Goal: Task Accomplishment & Management: Manage account settings

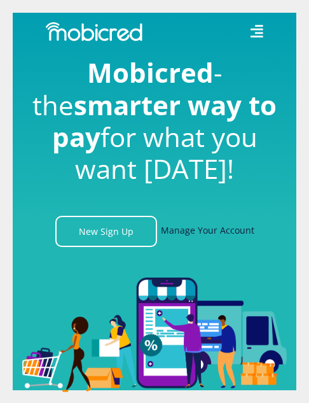
click at [215, 228] on link "Manage Your Account" at bounding box center [208, 231] width 94 height 31
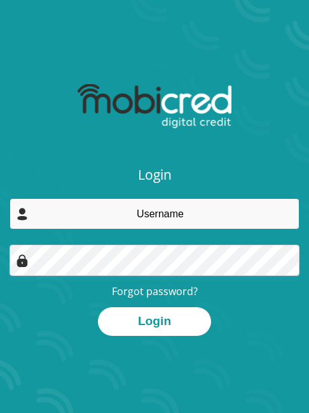
click at [199, 216] on input "email" at bounding box center [155, 213] width 290 height 31
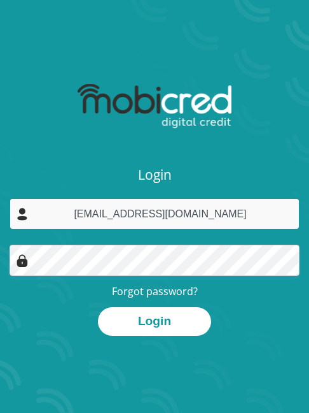
type input "nomthandazod088@gmail.com"
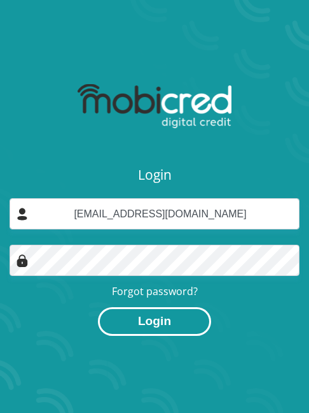
click at [143, 310] on button "Login" at bounding box center [154, 321] width 113 height 29
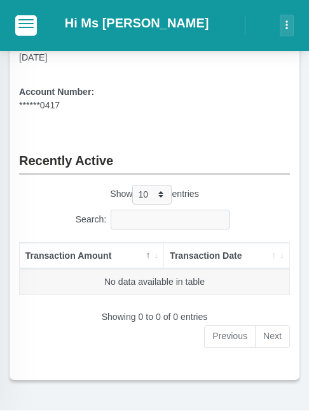
scroll to position [509, 0]
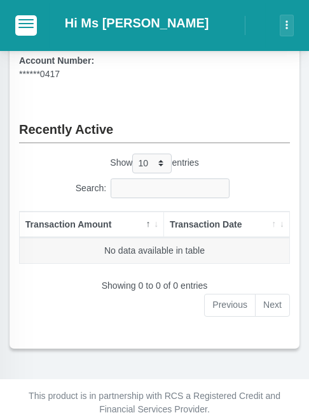
click at [275, 309] on li "Next" at bounding box center [273, 305] width 34 height 23
click at [234, 305] on li "Previous" at bounding box center [230, 305] width 52 height 23
click at [271, 304] on li "Next" at bounding box center [273, 305] width 34 height 23
click at [146, 186] on input "Search:" at bounding box center [170, 188] width 118 height 20
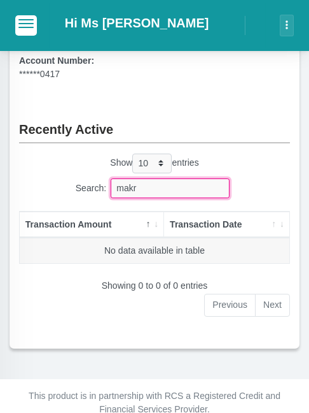
type input "makro"
click at [213, 187] on input "makro" at bounding box center [170, 188] width 118 height 20
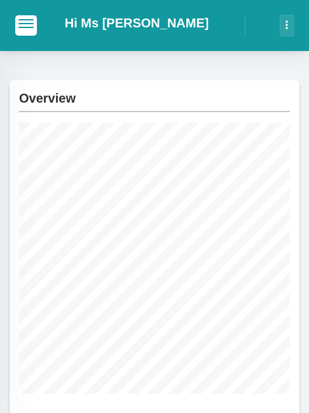
scroll to position [0, 0]
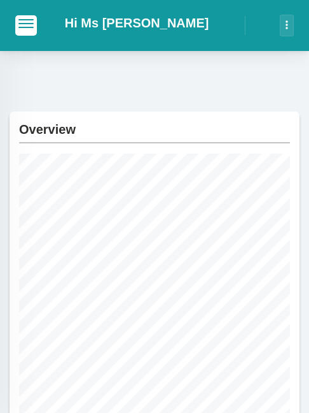
click at [285, 27] on button "button" at bounding box center [287, 26] width 14 height 22
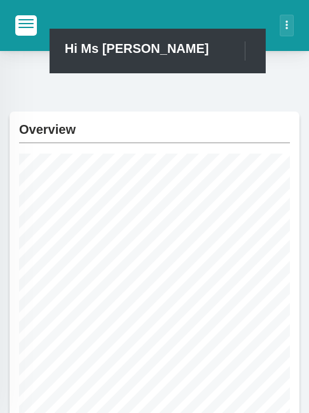
click at [285, 27] on button "button" at bounding box center [287, 26] width 14 height 22
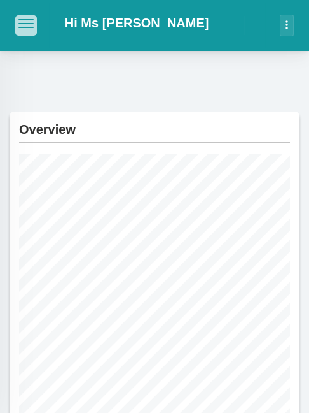
click at [32, 31] on button "button" at bounding box center [26, 25] width 22 height 20
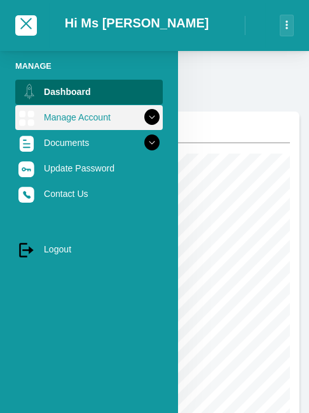
click at [98, 117] on link "Manage Account" at bounding box center [89, 117] width 148 height 24
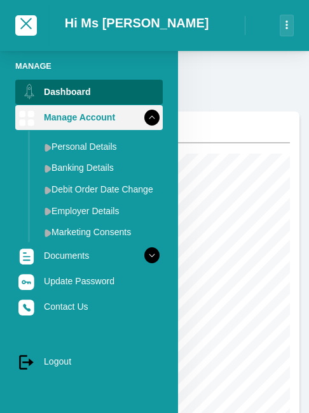
click at [141, 113] on icon at bounding box center [152, 117] width 22 height 22
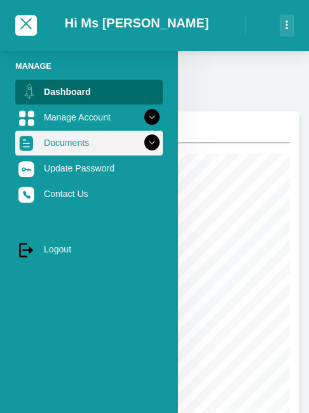
click at [99, 147] on link "Documents" at bounding box center [89, 143] width 148 height 24
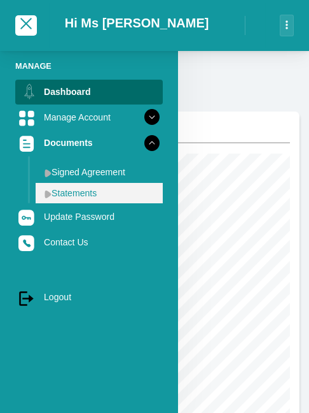
click at [97, 188] on link "Statements" at bounding box center [99, 193] width 127 height 20
click at [71, 195] on link "Statements" at bounding box center [99, 193] width 127 height 20
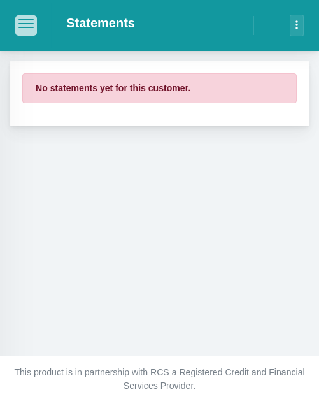
click at [27, 20] on span "button" at bounding box center [25, 19] width 15 height 1
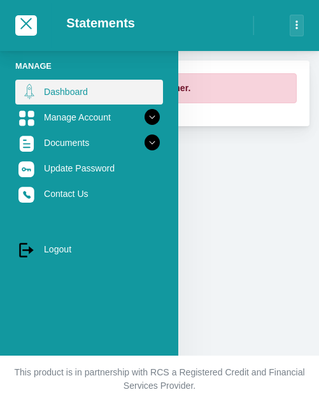
click at [72, 95] on link "Dashboard" at bounding box center [89, 92] width 148 height 24
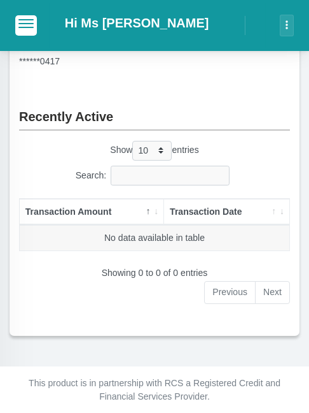
scroll to position [533, 0]
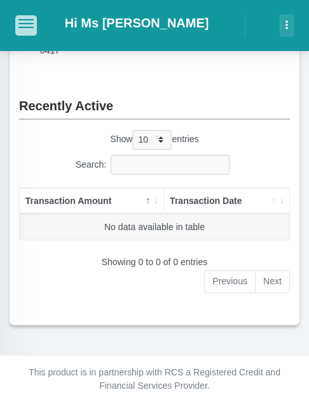
click at [22, 20] on span "button" at bounding box center [25, 19] width 15 height 1
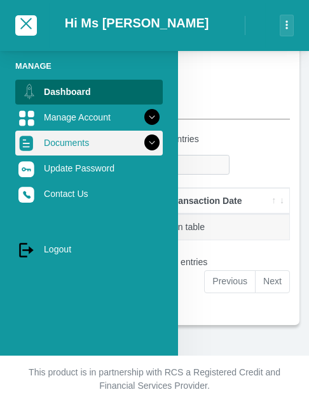
click at [83, 140] on link "Documents" at bounding box center [89, 143] width 148 height 24
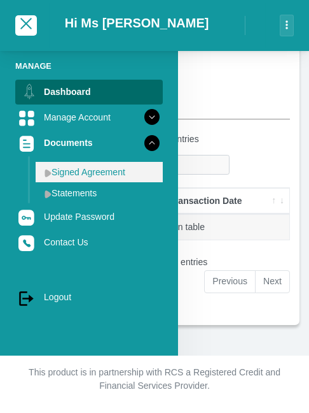
click at [103, 173] on link "Signed Agreement" at bounding box center [99, 172] width 127 height 20
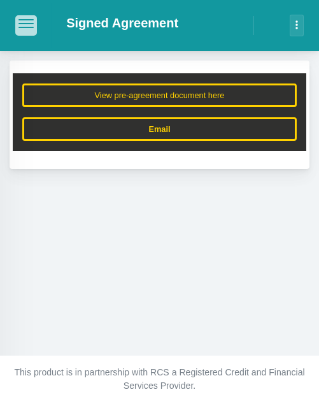
click at [25, 17] on button "button" at bounding box center [26, 25] width 22 height 20
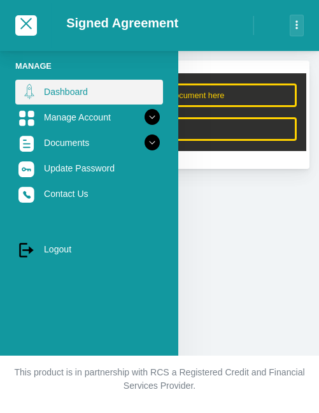
click at [63, 94] on link "Dashboard" at bounding box center [89, 92] width 148 height 24
